Goal: Information Seeking & Learning: Learn about a topic

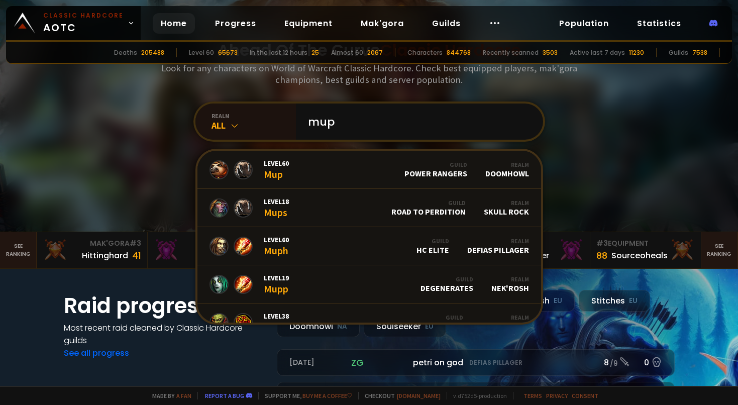
click at [592, 143] on div "Ahead Of The Curve Classic Hardcore Look for any characters on World of Warcraf…" at bounding box center [369, 89] width 606 height 283
click at [310, 167] on link "Level 60 Mup Guild Power Rangers Realm Doomhowl" at bounding box center [369, 170] width 344 height 38
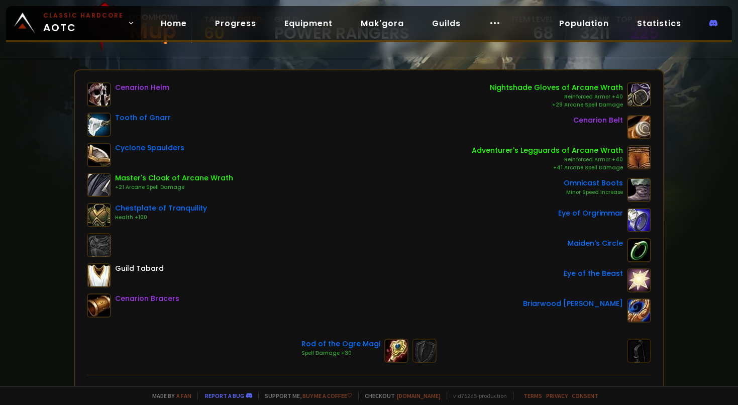
scroll to position [110, 0]
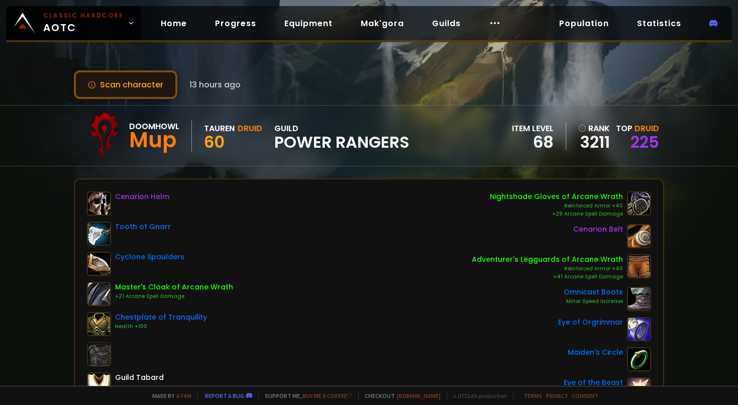
click at [127, 81] on button "Scan character" at bounding box center [126, 84] width 104 height 29
click at [144, 82] on button "Scan character" at bounding box center [126, 84] width 104 height 29
click at [139, 81] on button "Scan character" at bounding box center [126, 84] width 104 height 29
click at [112, 88] on button "Scan character" at bounding box center [126, 84] width 104 height 29
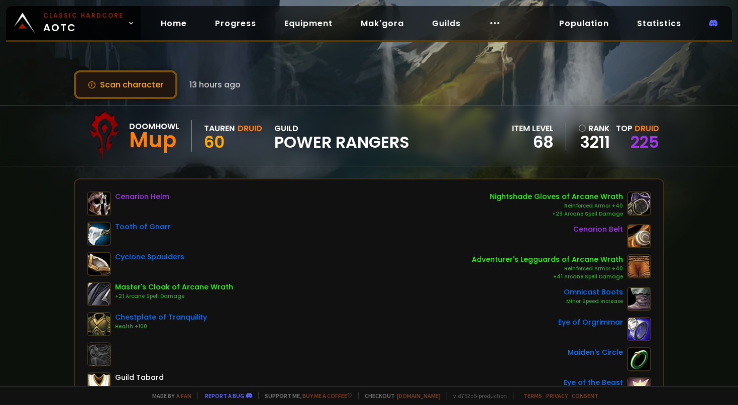
click at [112, 88] on button "Scan character" at bounding box center [126, 84] width 104 height 29
click at [640, 134] on link "225" at bounding box center [645, 142] width 29 height 23
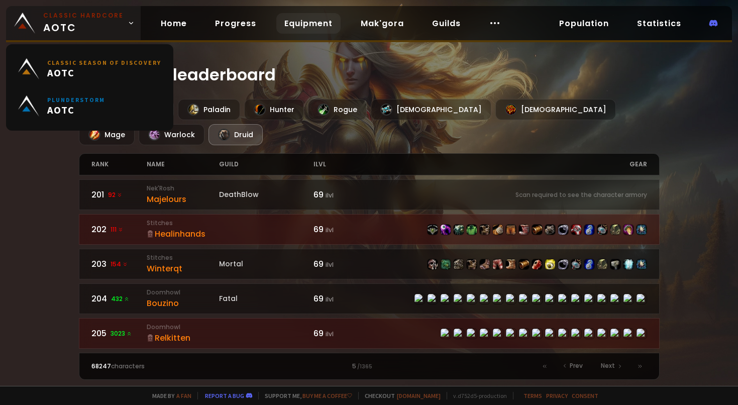
click at [123, 20] on link "Classic Hardcore AOTC" at bounding box center [73, 23] width 135 height 34
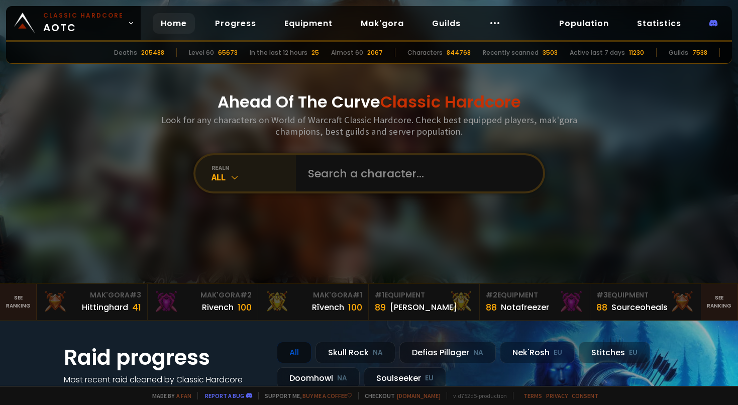
click at [230, 171] on div "realm" at bounding box center [254, 168] width 84 height 8
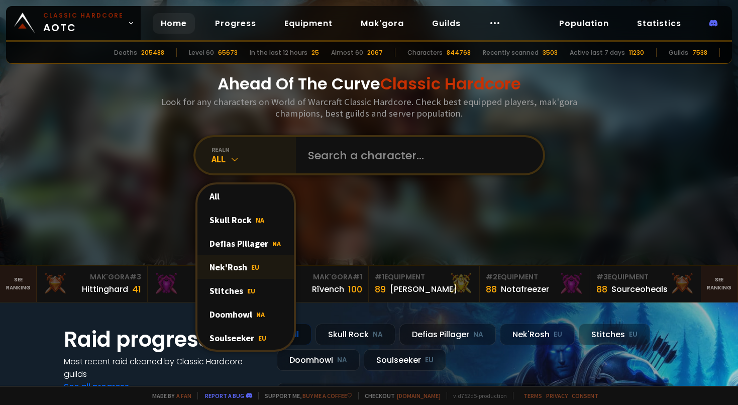
scroll to position [20, 0]
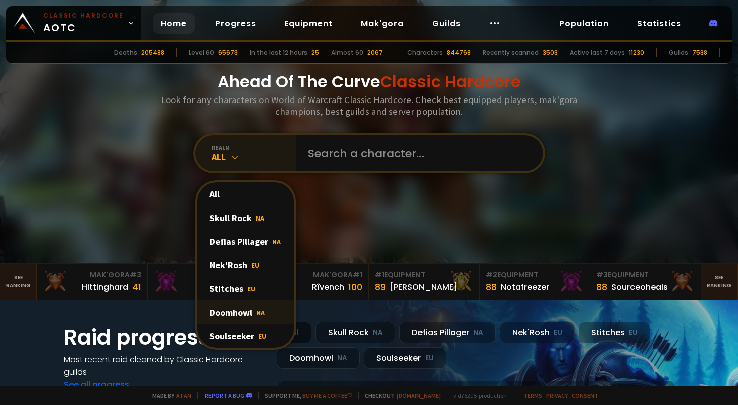
click at [248, 311] on div "Doomhowl NA" at bounding box center [245, 313] width 96 height 24
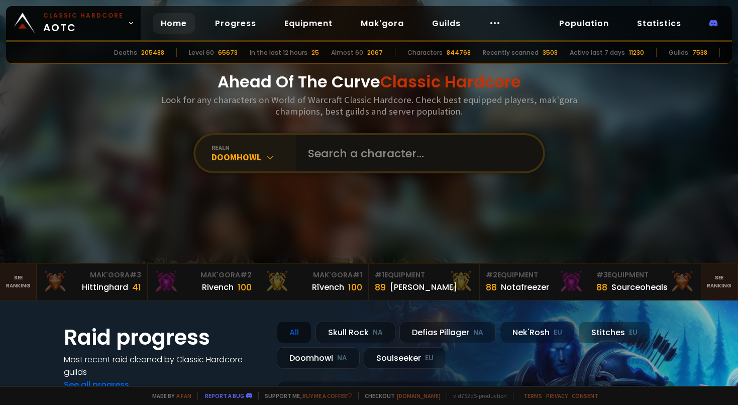
click at [354, 155] on input "text" at bounding box center [416, 153] width 229 height 36
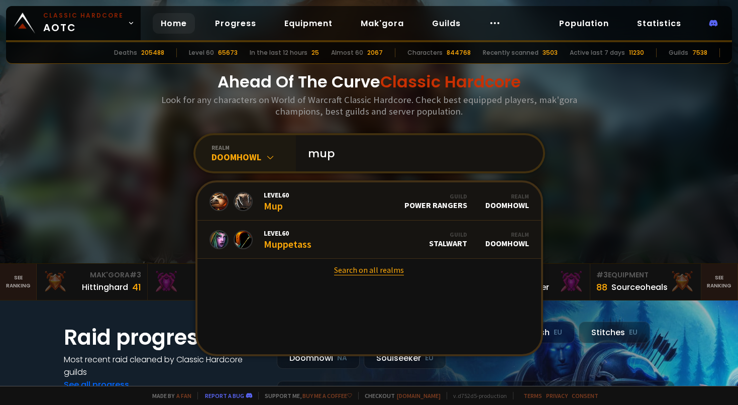
type input "mup"
click at [370, 270] on link "Search on all realms" at bounding box center [369, 270] width 344 height 22
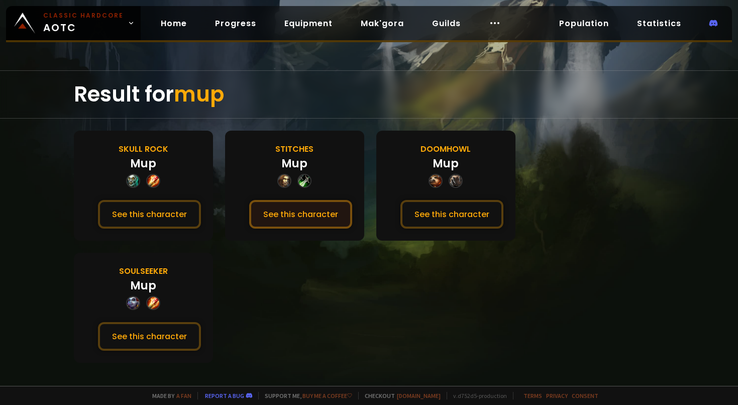
click at [304, 210] on button "See this character" at bounding box center [300, 214] width 103 height 29
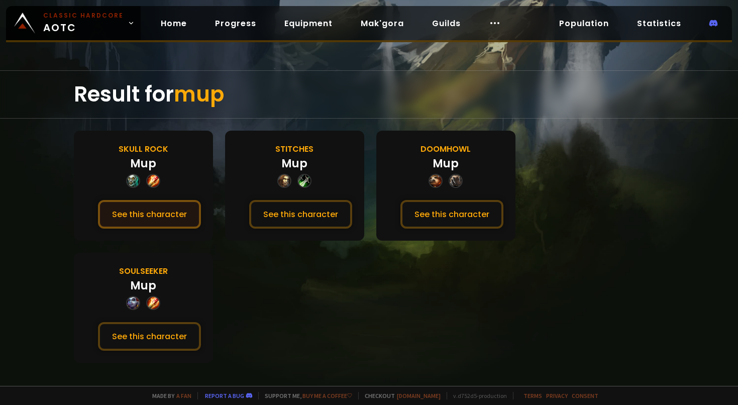
click at [165, 213] on button "See this character" at bounding box center [149, 214] width 103 height 29
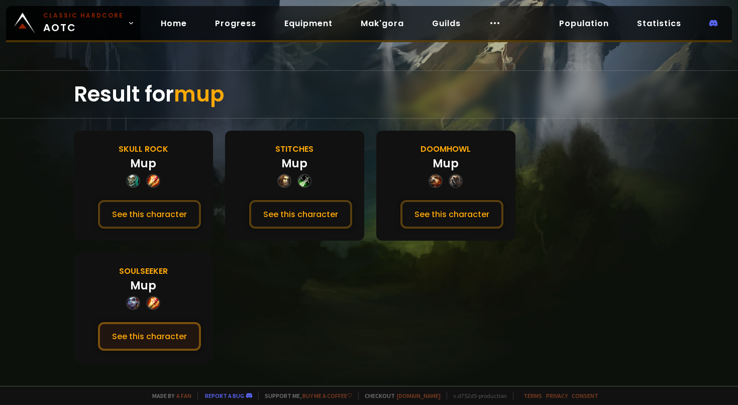
click at [201, 322] on button "See this character" at bounding box center [149, 336] width 103 height 29
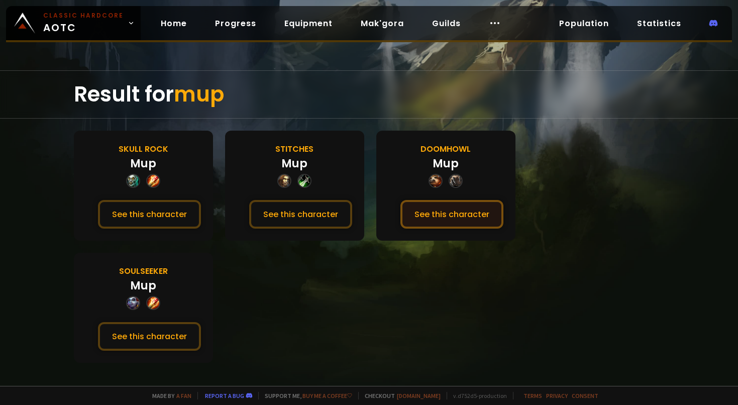
click at [441, 217] on button "See this character" at bounding box center [452, 214] width 103 height 29
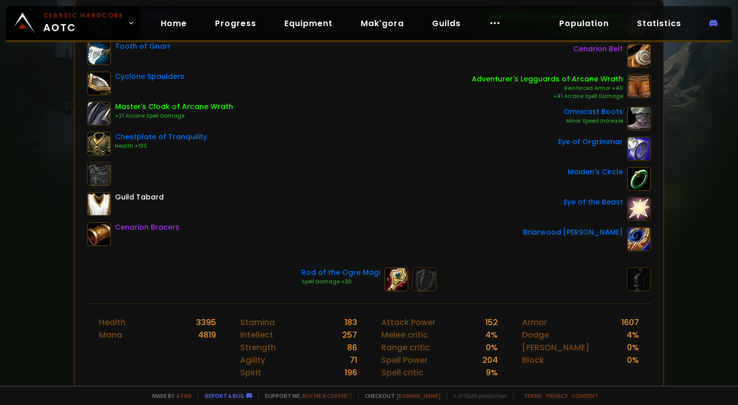
scroll to position [37, 0]
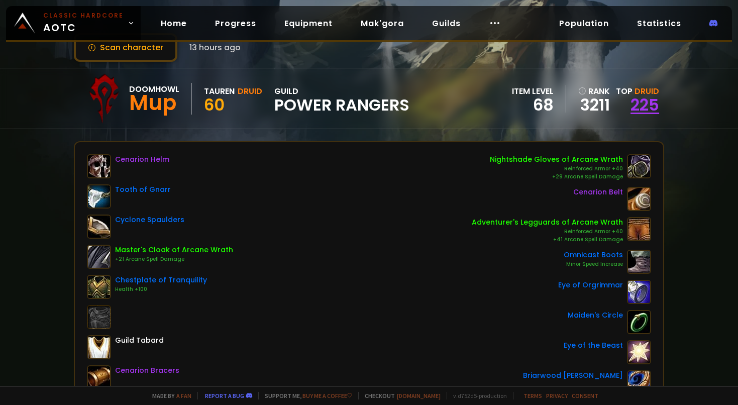
click at [643, 104] on link "225" at bounding box center [645, 104] width 29 height 23
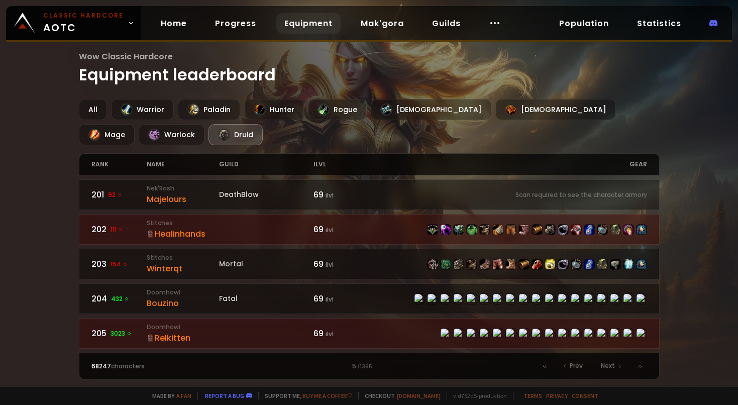
scroll to position [871, 0]
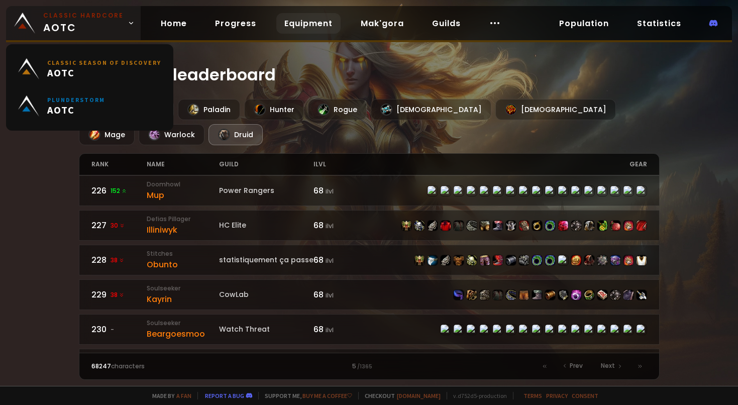
click at [96, 23] on span "Classic Hardcore AOTC" at bounding box center [83, 23] width 80 height 24
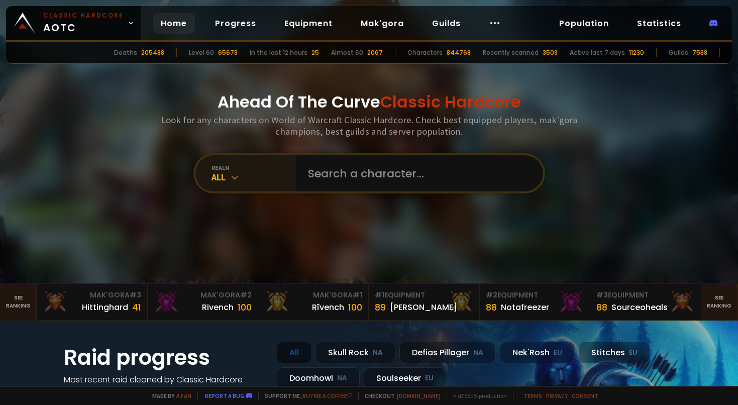
click at [232, 173] on icon at bounding box center [235, 177] width 10 height 10
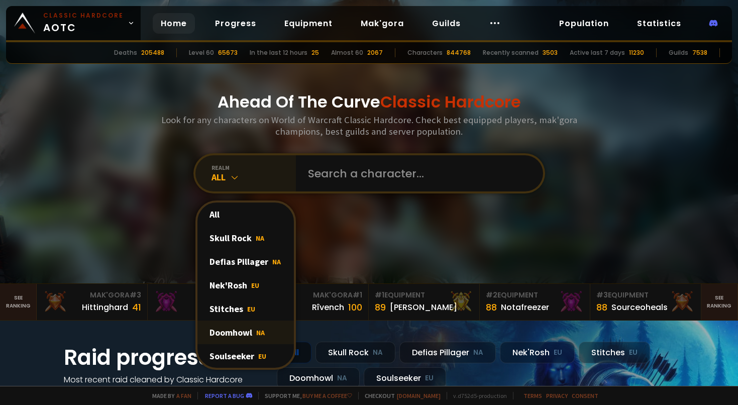
click at [250, 324] on div "Doomhowl NA" at bounding box center [245, 333] width 96 height 24
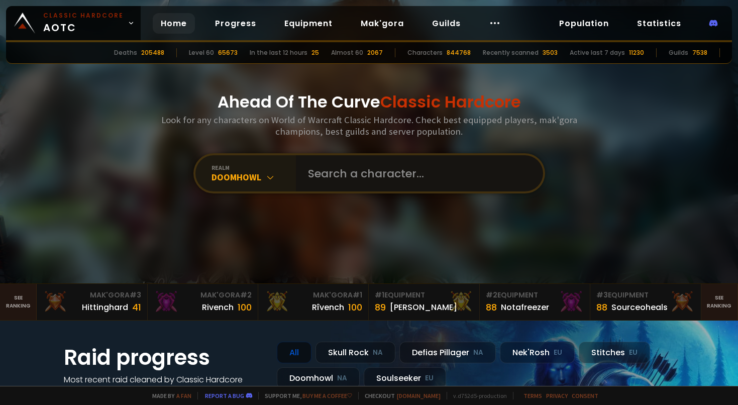
click at [355, 173] on input "text" at bounding box center [416, 173] width 229 height 36
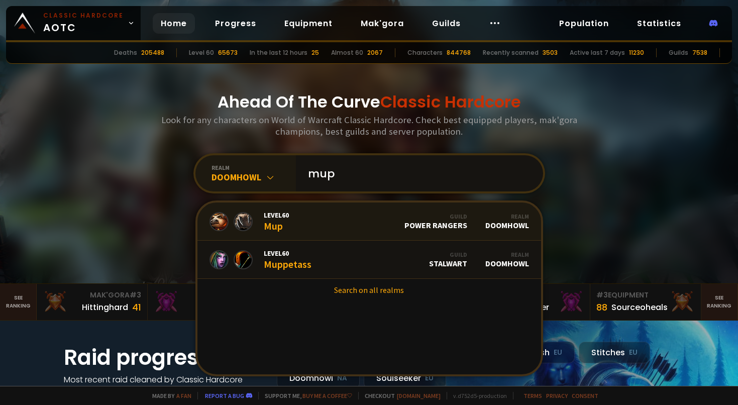
type input "mup"
click at [380, 221] on link "Level 60 Mup Guild Power Rangers Realm Doomhowl" at bounding box center [369, 222] width 344 height 38
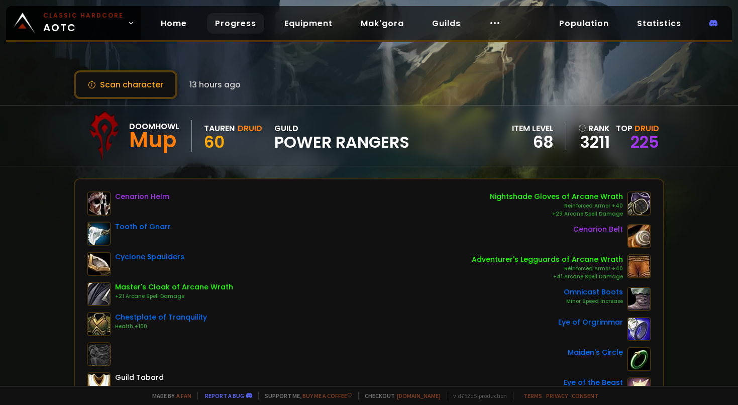
click at [223, 29] on link "Progress" at bounding box center [235, 23] width 57 height 21
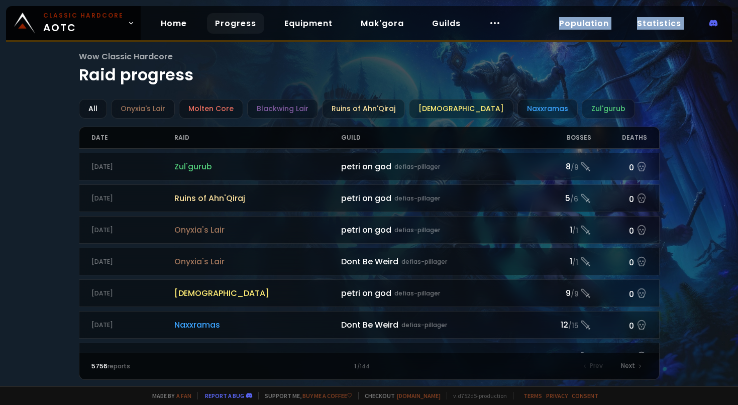
drag, startPoint x: 493, startPoint y: 25, endPoint x: 557, endPoint y: 45, distance: 67.5
click at [557, 45] on div "Classic Hardcore AOTC Home Progress Equipment Mak'gora Guilds Population Statis…" at bounding box center [369, 202] width 738 height 405
click at [578, 23] on link "Population" at bounding box center [584, 23] width 66 height 21
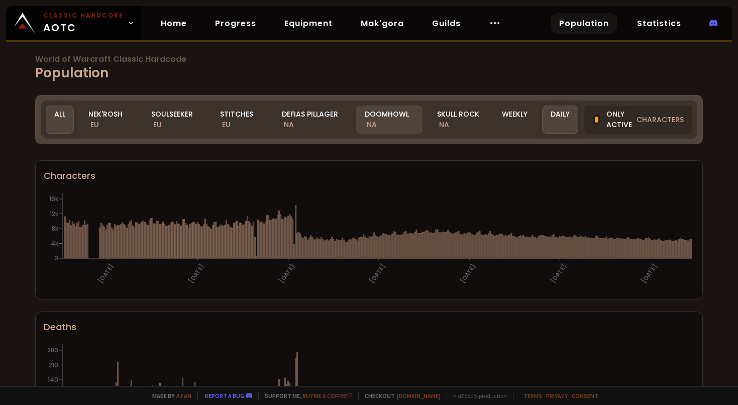
click at [371, 119] on div "Doomhowl NA" at bounding box center [389, 120] width 66 height 28
